Goal: Information Seeking & Learning: Learn about a topic

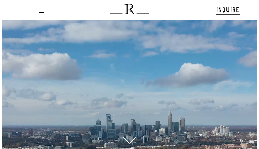
scroll to position [7, 8]
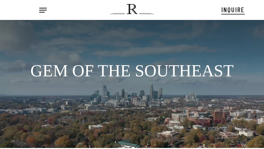
scroll to position [9, 0]
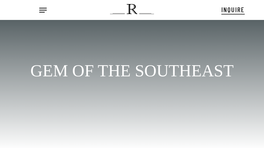
scroll to position [9, 0]
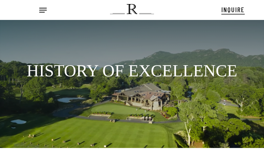
scroll to position [9, 0]
